Goal: Transaction & Acquisition: Purchase product/service

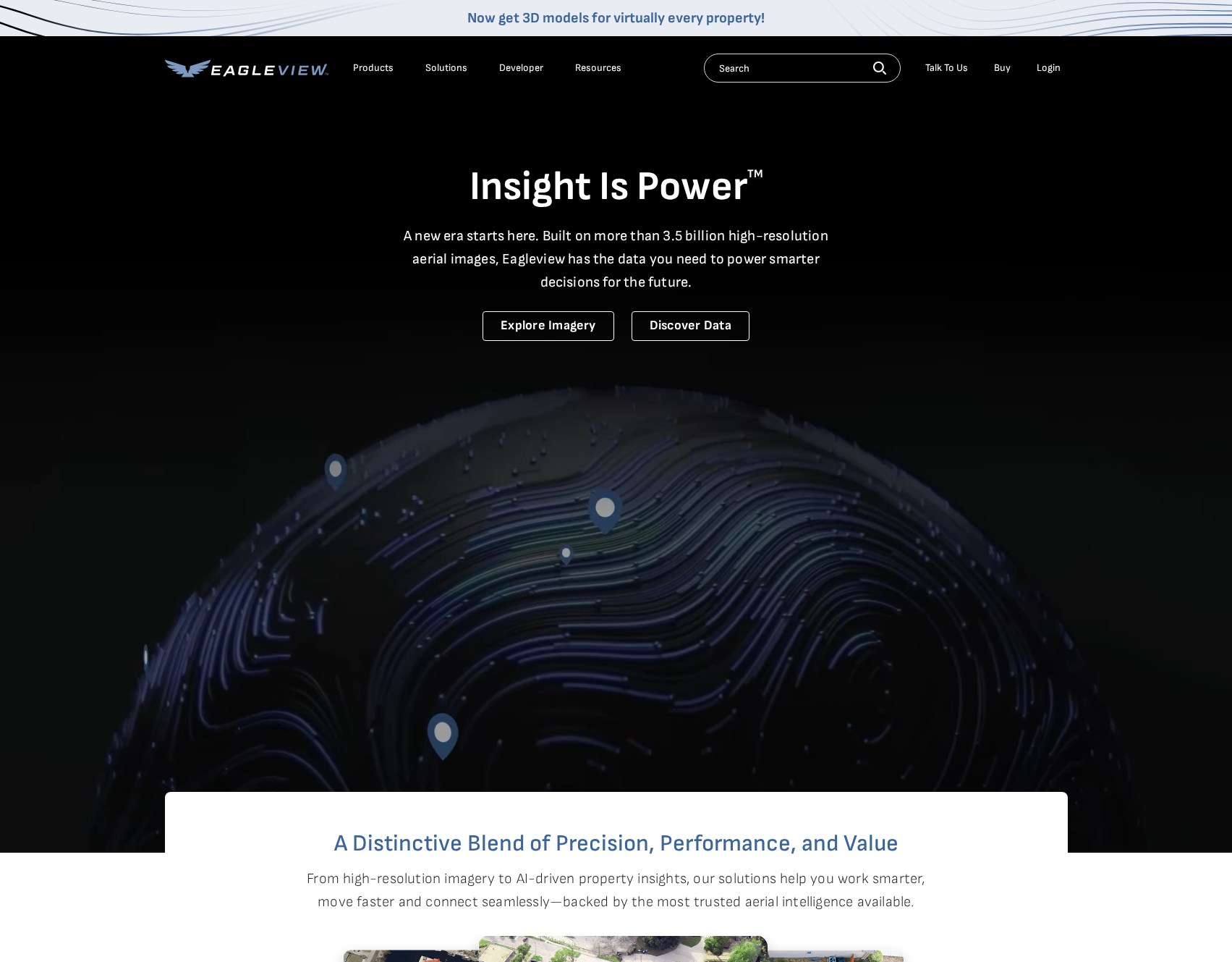
click at [1051, 73] on div "Login" at bounding box center [1048, 68] width 24 height 13
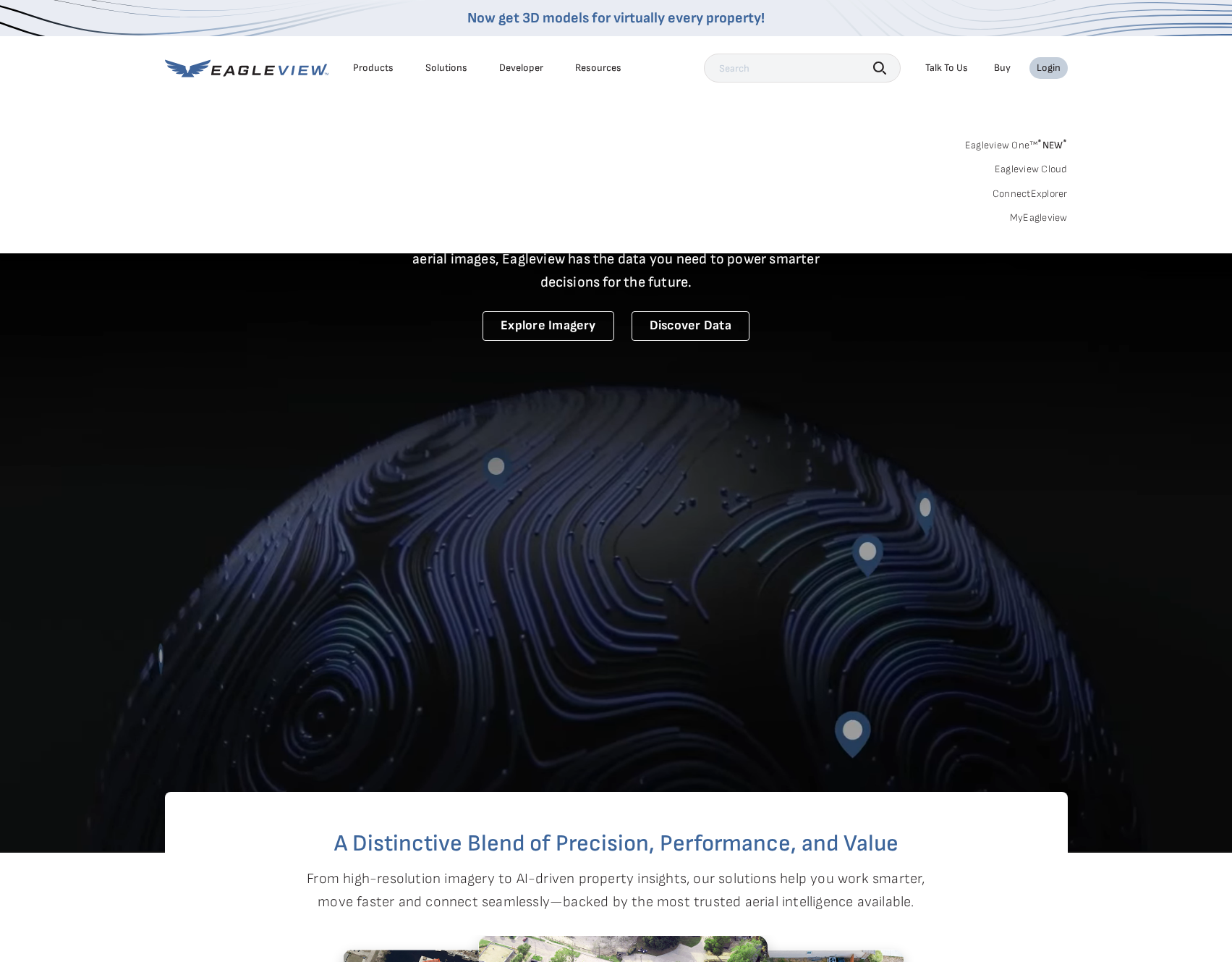
click at [1033, 212] on link "MyEagleview" at bounding box center [1039, 218] width 58 height 13
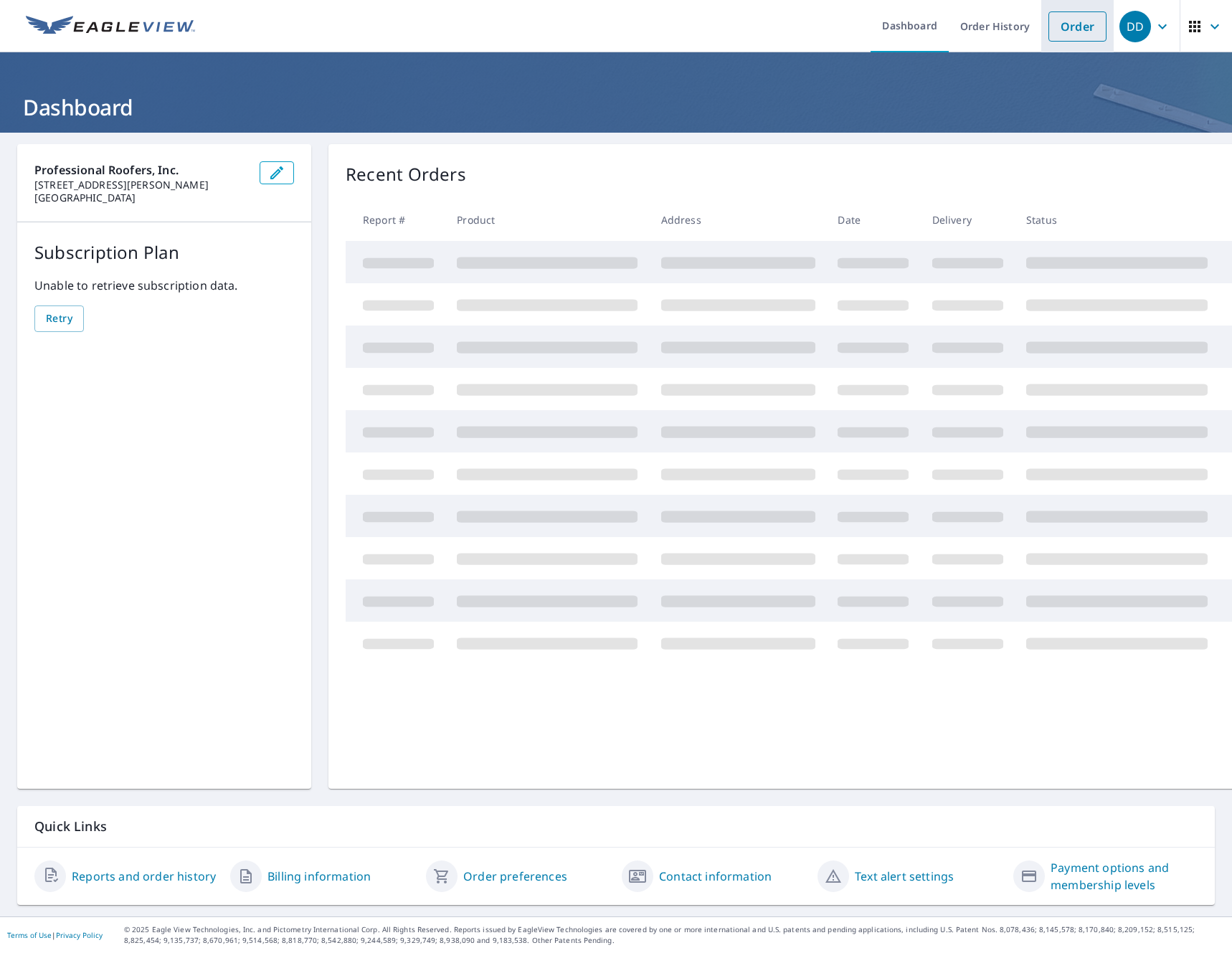
click at [1052, 32] on link "Order" at bounding box center [1077, 27] width 58 height 30
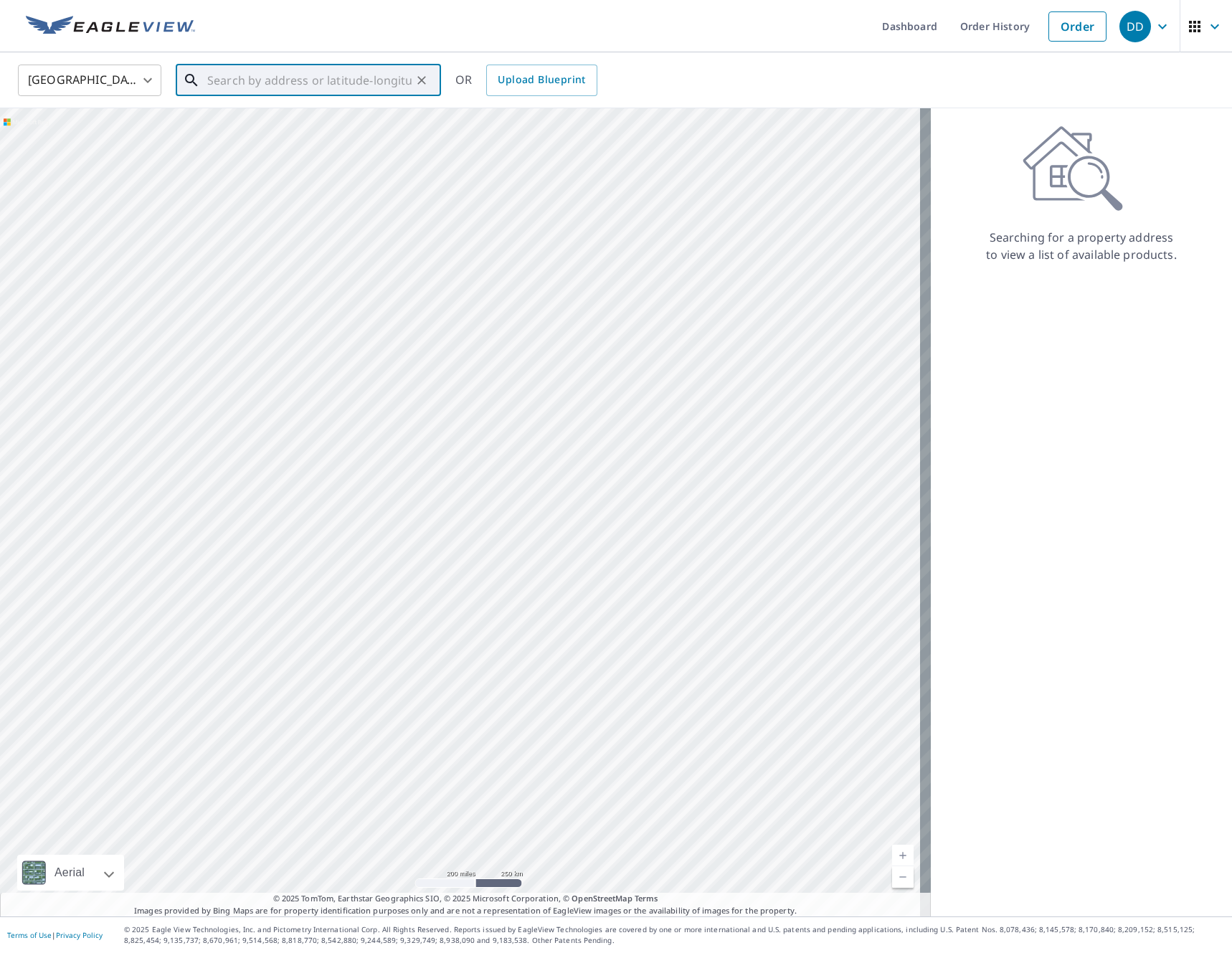
click at [309, 69] on input "text" at bounding box center [309, 80] width 205 height 41
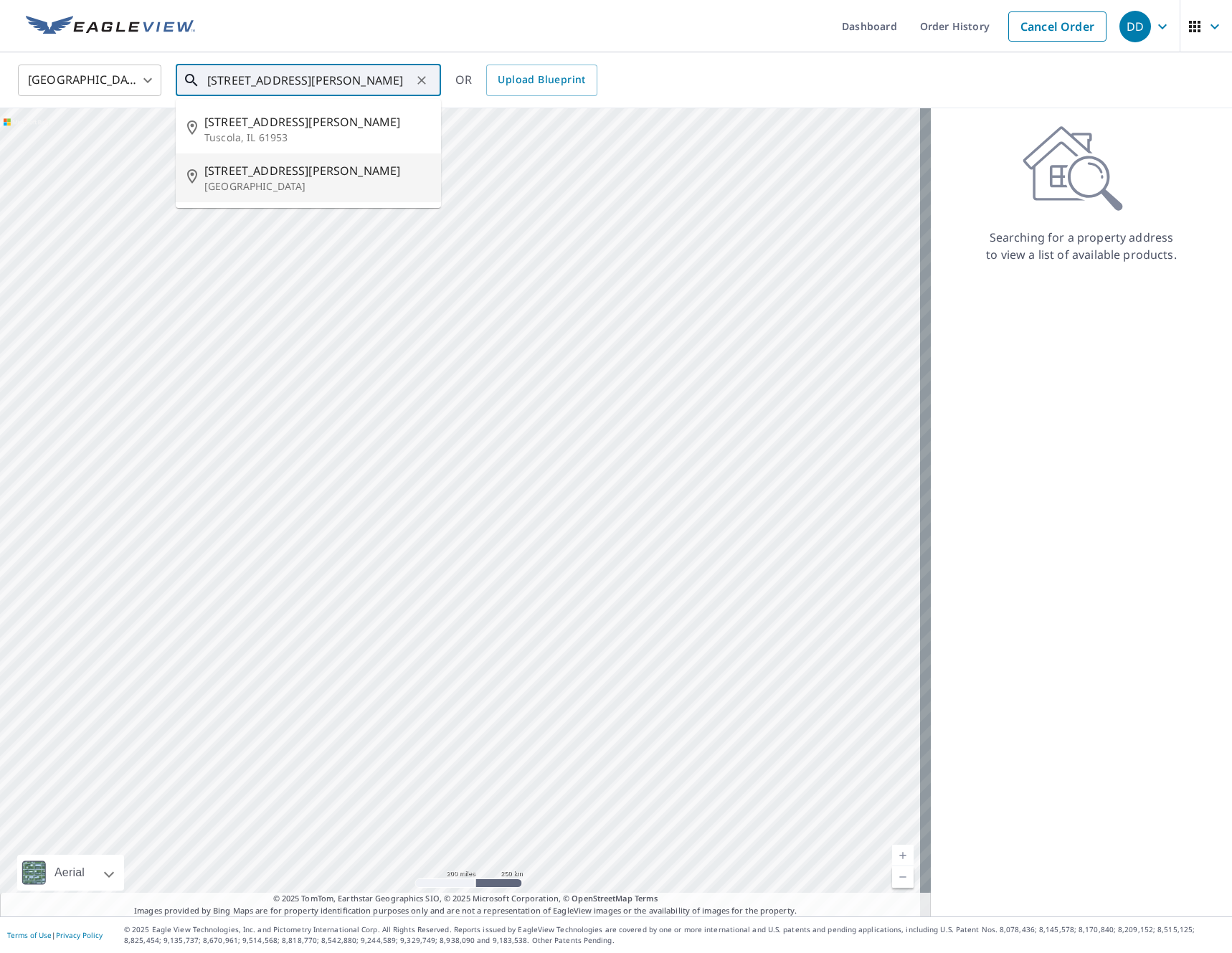
click at [278, 184] on p "[GEOGRAPHIC_DATA]" at bounding box center [317, 186] width 225 height 15
type input "[STREET_ADDRESS][PERSON_NAME][PERSON_NAME]"
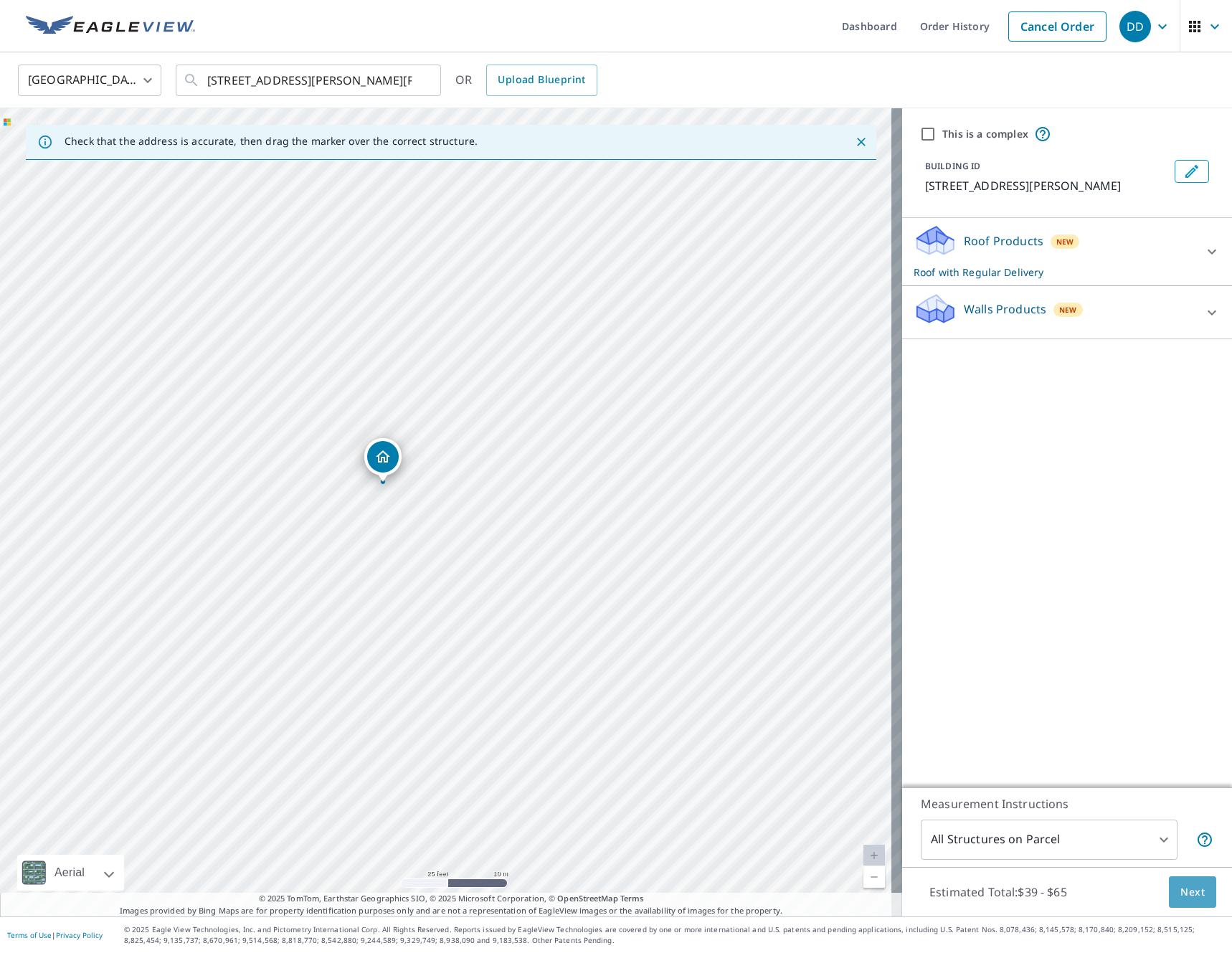
click at [1189, 892] on span "Next" at bounding box center [1192, 893] width 25 height 18
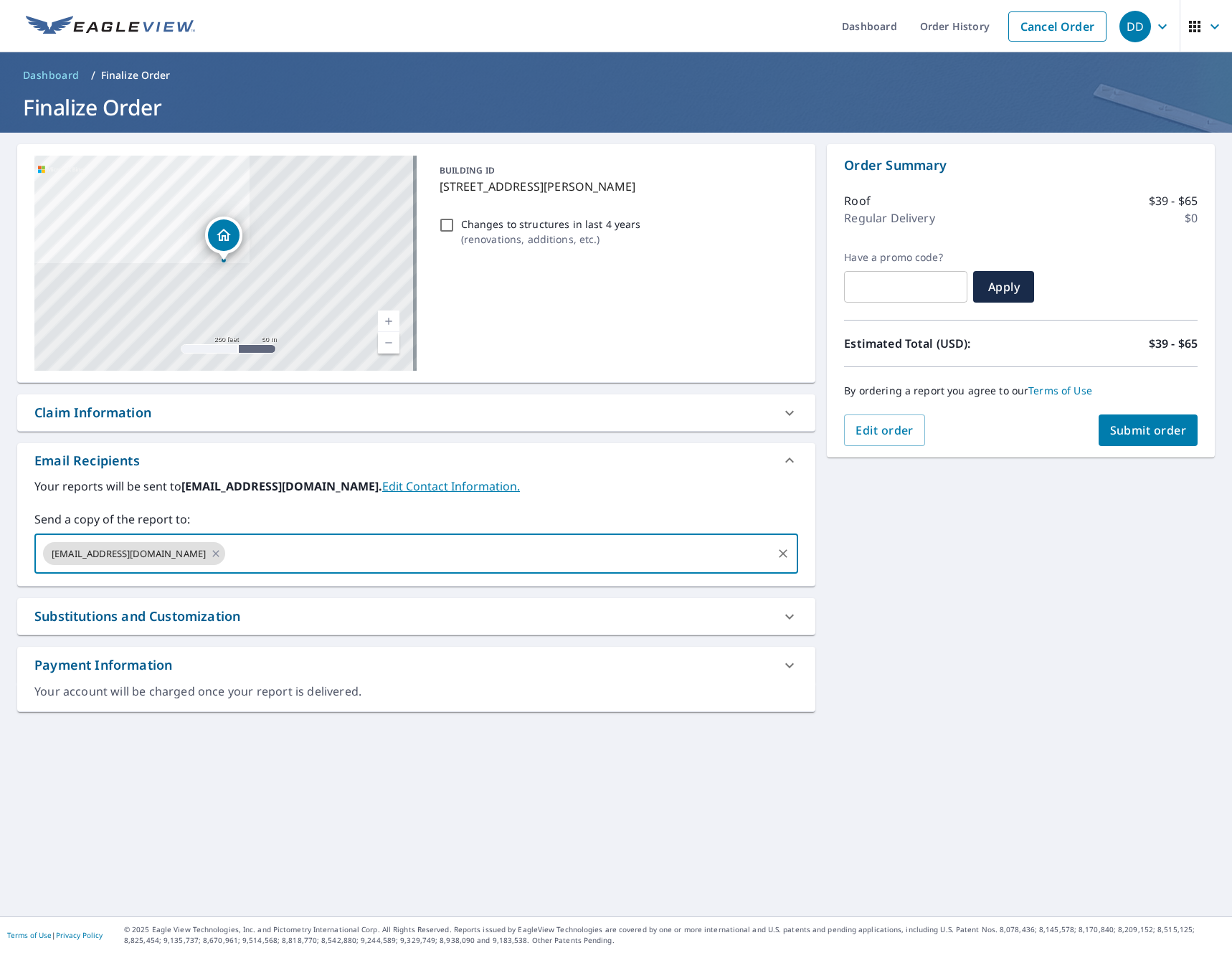
click at [332, 558] on input "text" at bounding box center [498, 554] width 543 height 28
type input "[EMAIL_ADDRESS][DOMAIN_NAME]"
click at [1148, 431] on span "Submit order" at bounding box center [1149, 430] width 77 height 16
checkbox input "true"
